Goal: Task Accomplishment & Management: Use online tool/utility

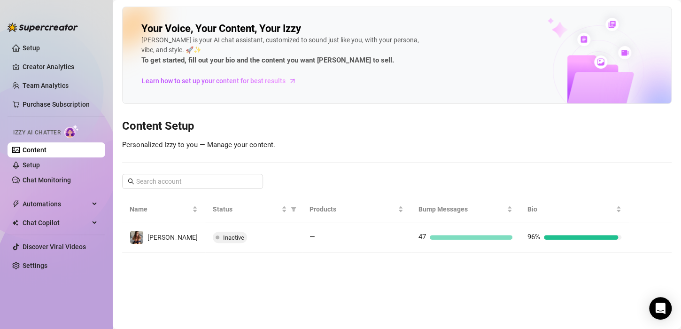
click at [35, 151] on link "Content" at bounding box center [35, 150] width 24 height 8
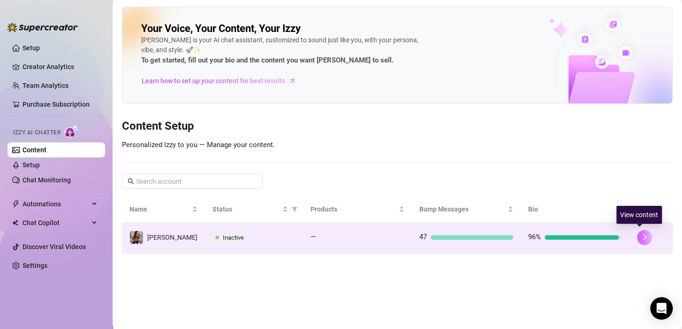
click at [640, 232] on button "button" at bounding box center [644, 237] width 15 height 15
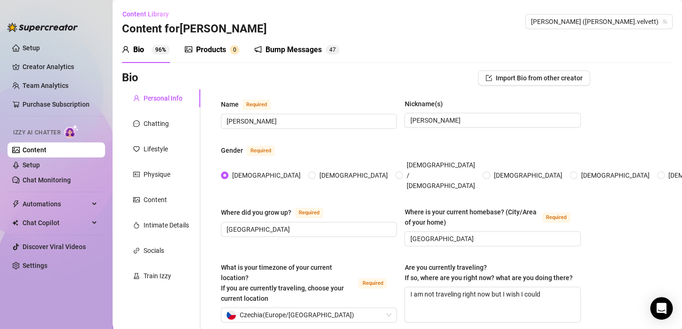
click at [211, 46] on div "Products" at bounding box center [211, 49] width 30 height 11
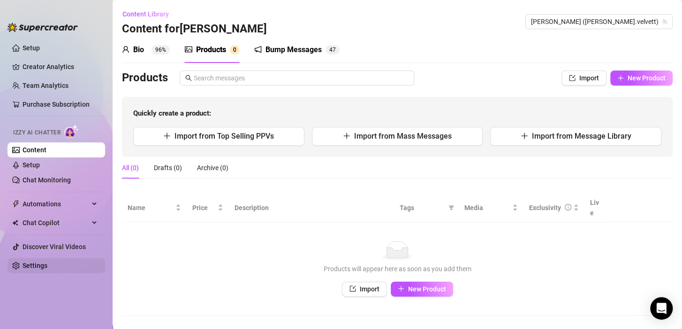
click at [39, 265] on link "Settings" at bounding box center [35, 265] width 25 height 8
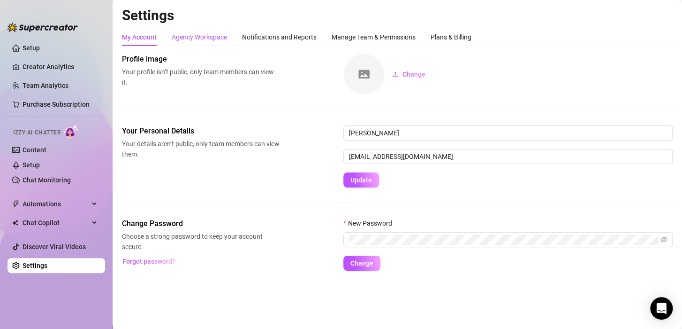
click at [186, 38] on div "Agency Workspace" at bounding box center [199, 37] width 55 height 10
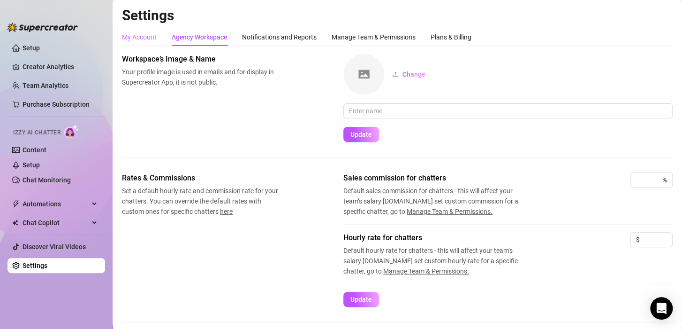
click at [149, 42] on div "My Account" at bounding box center [139, 37] width 35 height 18
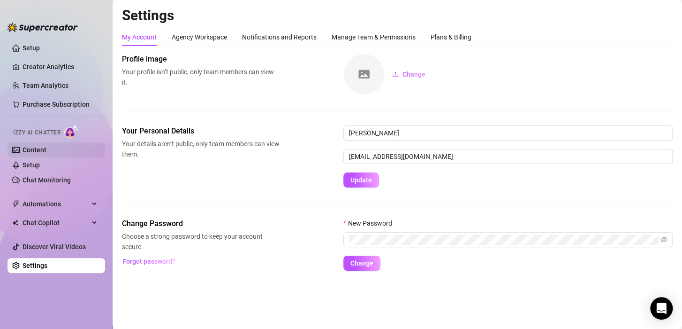
click at [38, 150] on link "Content" at bounding box center [35, 150] width 24 height 8
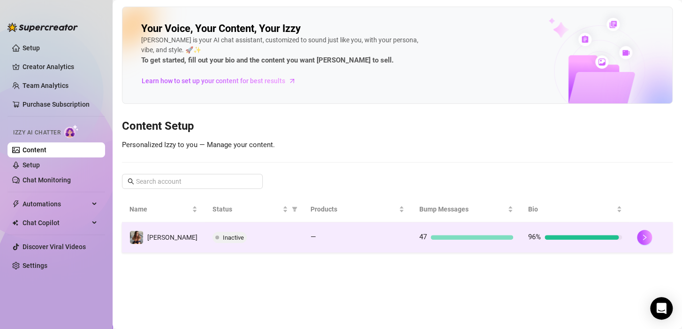
click at [205, 231] on td "Inactive" at bounding box center [254, 237] width 98 height 31
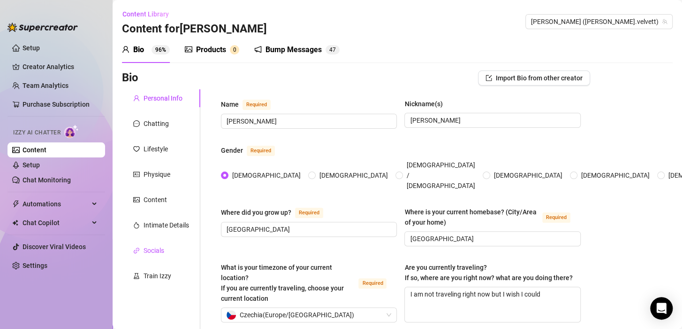
click at [160, 251] on div "Socials" at bounding box center [154, 250] width 21 height 10
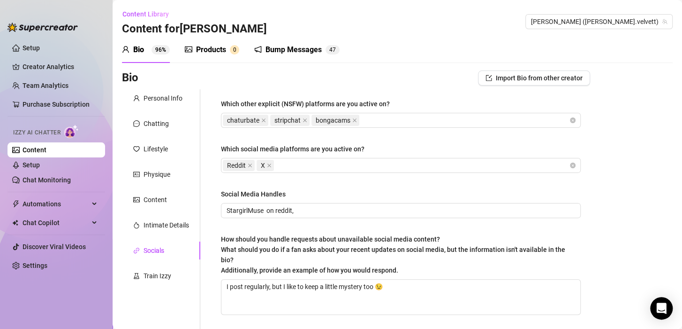
click at [373, 46] on div "Bio 96% Products 0 Bump Messages 4 7" at bounding box center [397, 50] width 551 height 26
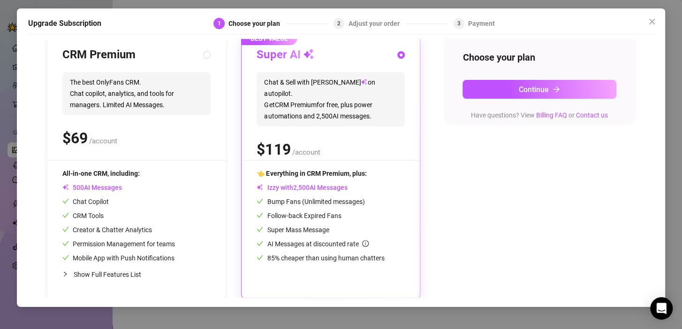
scroll to position [108, 0]
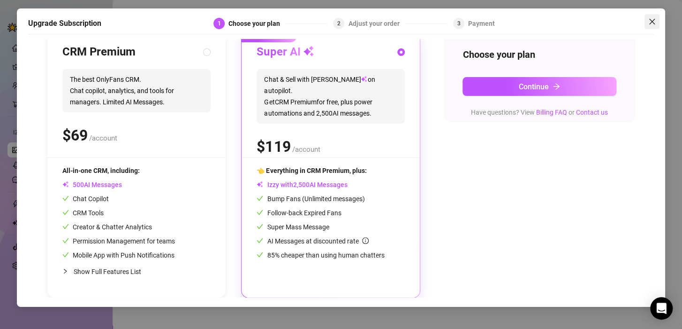
click at [649, 22] on icon "close" at bounding box center [653, 22] width 8 height 8
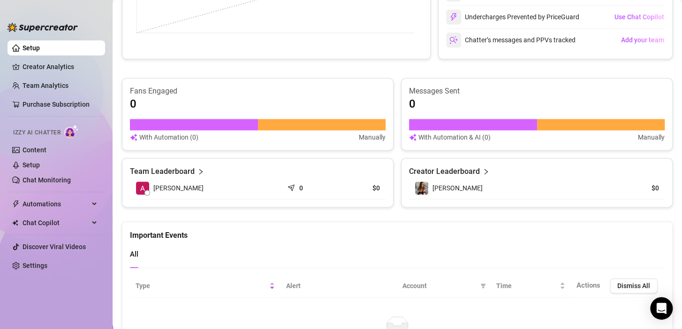
scroll to position [579, 0]
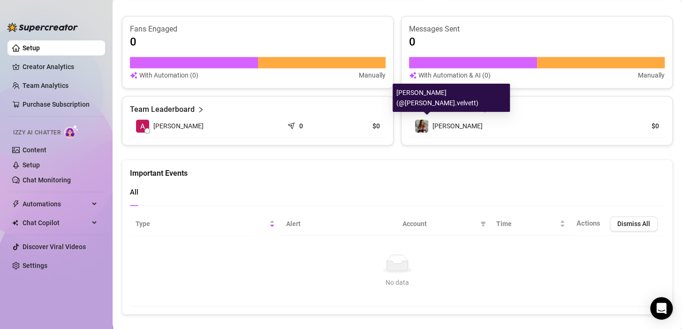
click at [418, 127] on img at bounding box center [421, 125] width 13 height 13
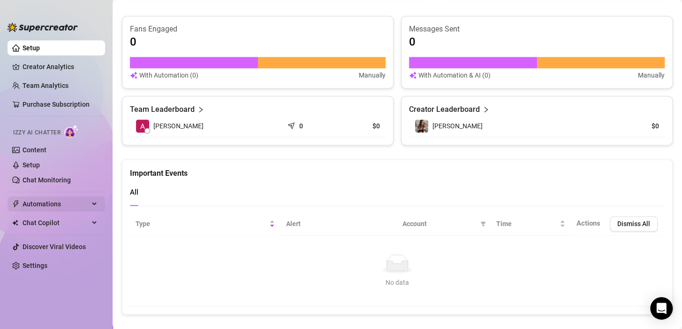
click at [95, 206] on div "Automations" at bounding box center [57, 203] width 98 height 15
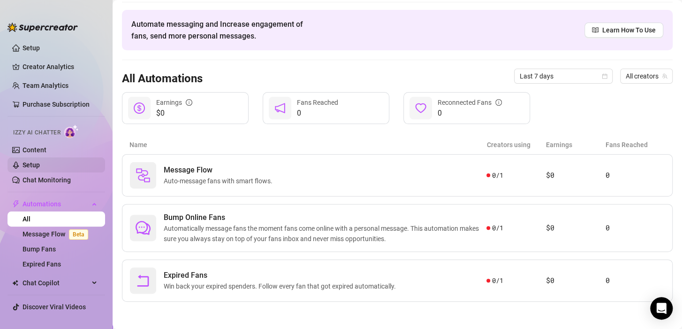
click at [40, 164] on link "Setup" at bounding box center [31, 165] width 17 height 8
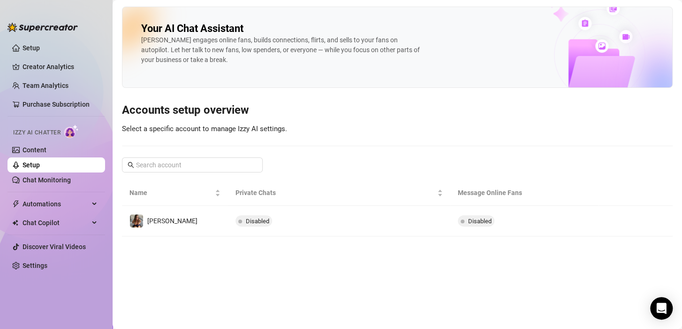
click at [40, 164] on link "Setup" at bounding box center [31, 165] width 17 height 8
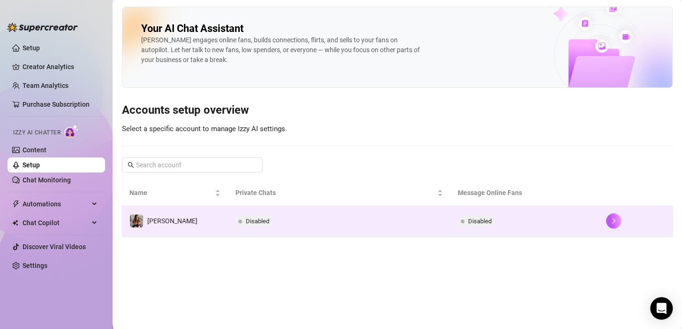
click at [259, 220] on div "Disabled" at bounding box center [256, 220] width 40 height 11
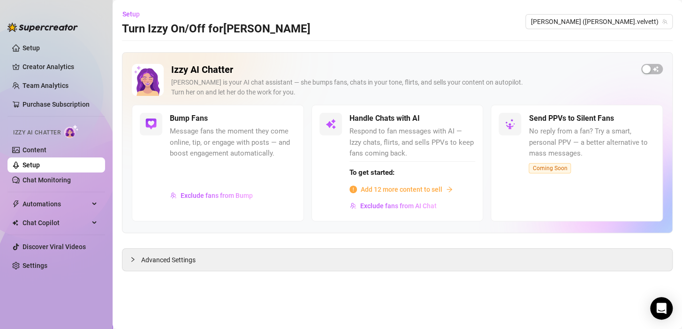
click at [40, 166] on link "Setup" at bounding box center [31, 165] width 17 height 8
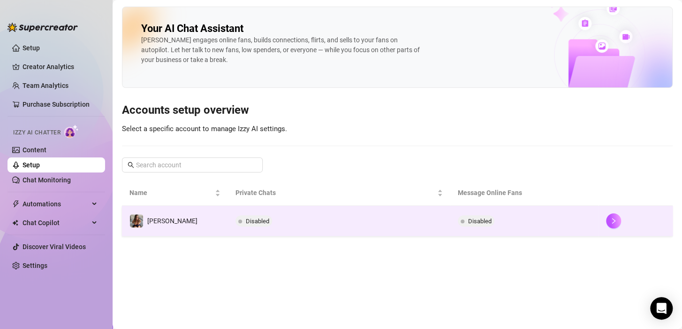
click at [262, 221] on td "Disabled" at bounding box center [339, 221] width 222 height 31
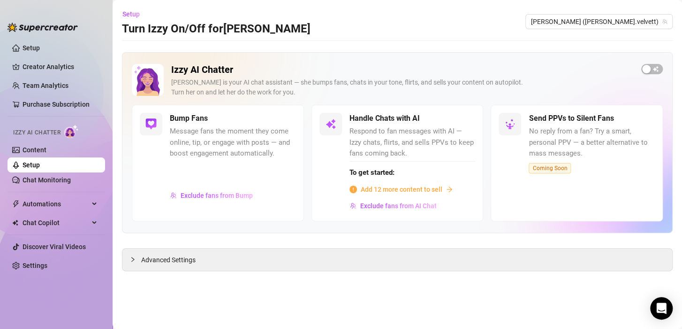
click at [411, 188] on span "Add 12 more content to sell" at bounding box center [402, 189] width 82 height 10
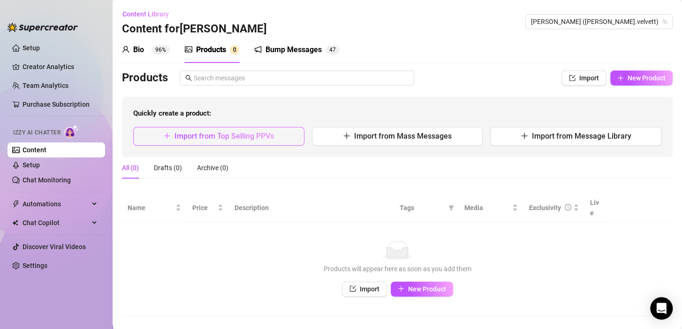
click at [239, 136] on span "Import from Top Selling PPVs" at bounding box center [225, 135] width 100 height 9
type textarea "Type your message here..."
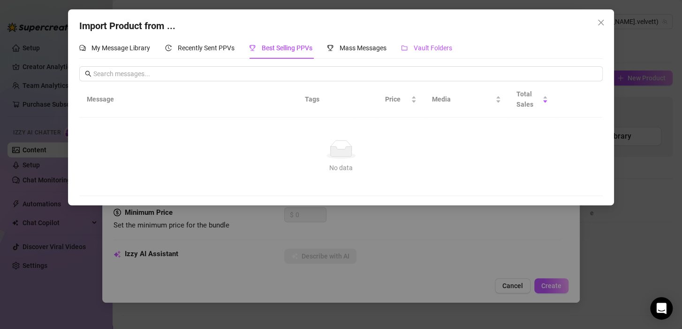
click at [429, 46] on span "Vault Folders" at bounding box center [433, 48] width 38 height 8
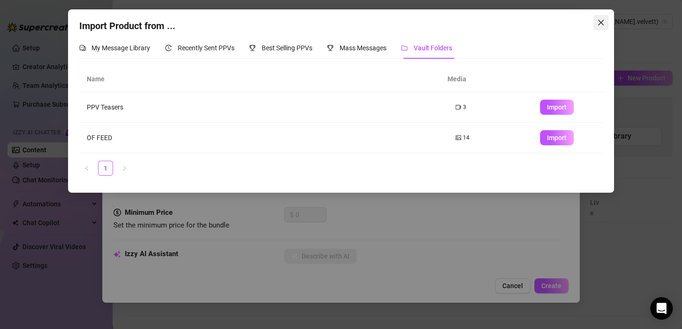
click at [602, 24] on icon "close" at bounding box center [601, 23] width 6 height 6
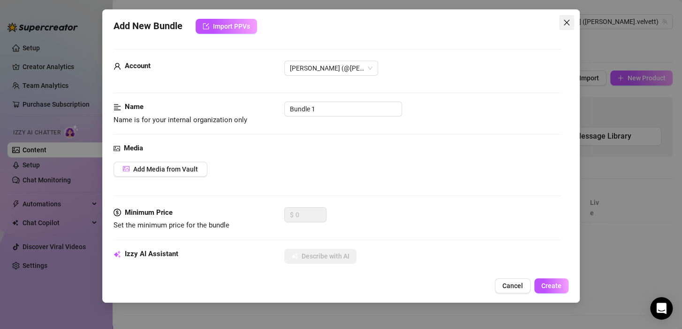
click at [565, 23] on icon "close" at bounding box center [567, 23] width 8 height 8
